Goal: Navigation & Orientation: Find specific page/section

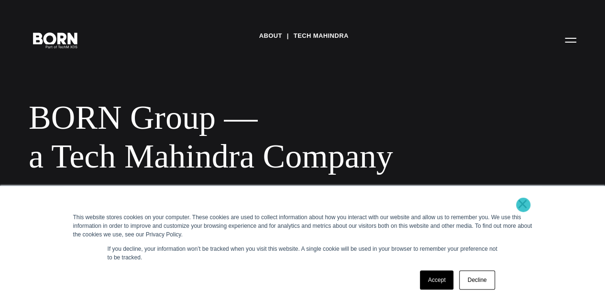
click at [523, 205] on link "×" at bounding box center [522, 203] width 11 height 9
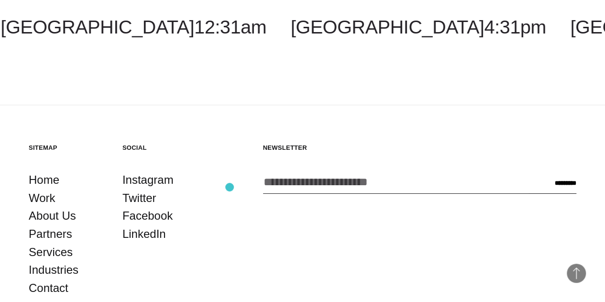
scroll to position [1578, 0]
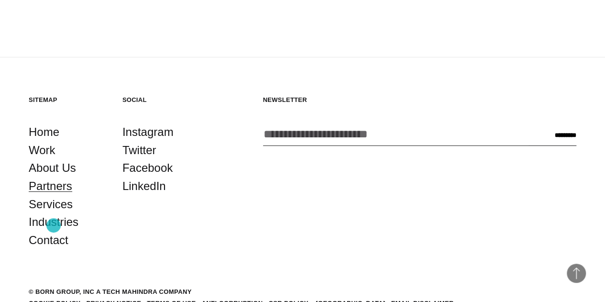
click at [54, 195] on link "Partners" at bounding box center [51, 186] width 44 height 18
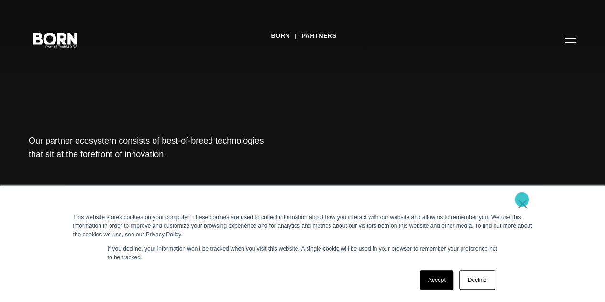
click at [521, 199] on link "×" at bounding box center [522, 203] width 11 height 9
